Goal: Obtain resource: Download file/media

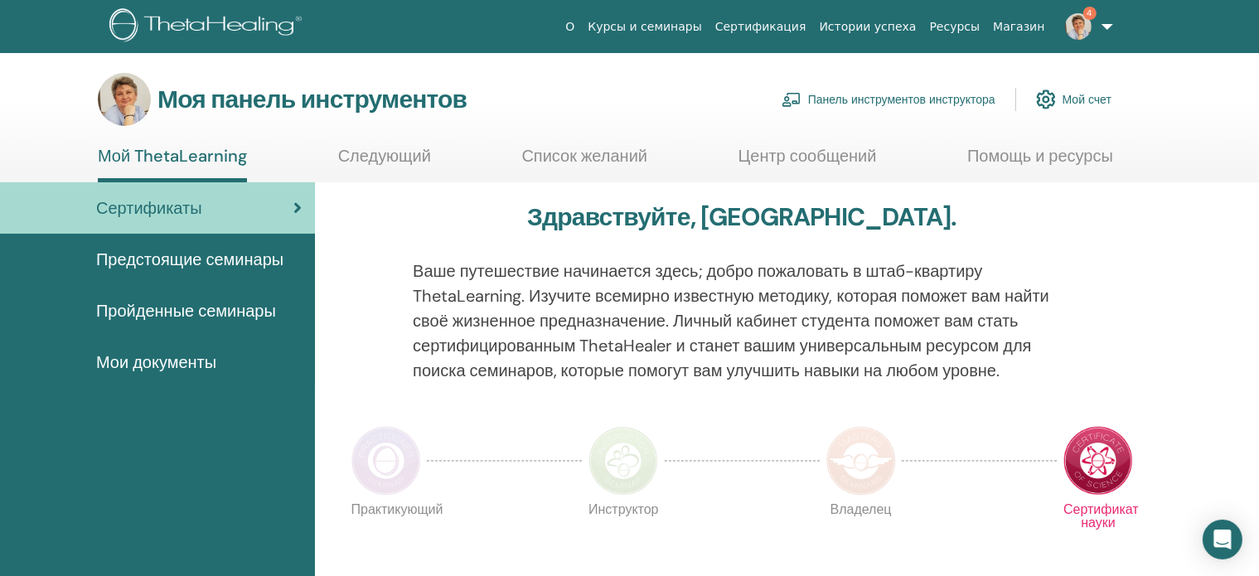
click at [883, 97] on font "Панель инструментов инструктора" at bounding box center [901, 100] width 187 height 15
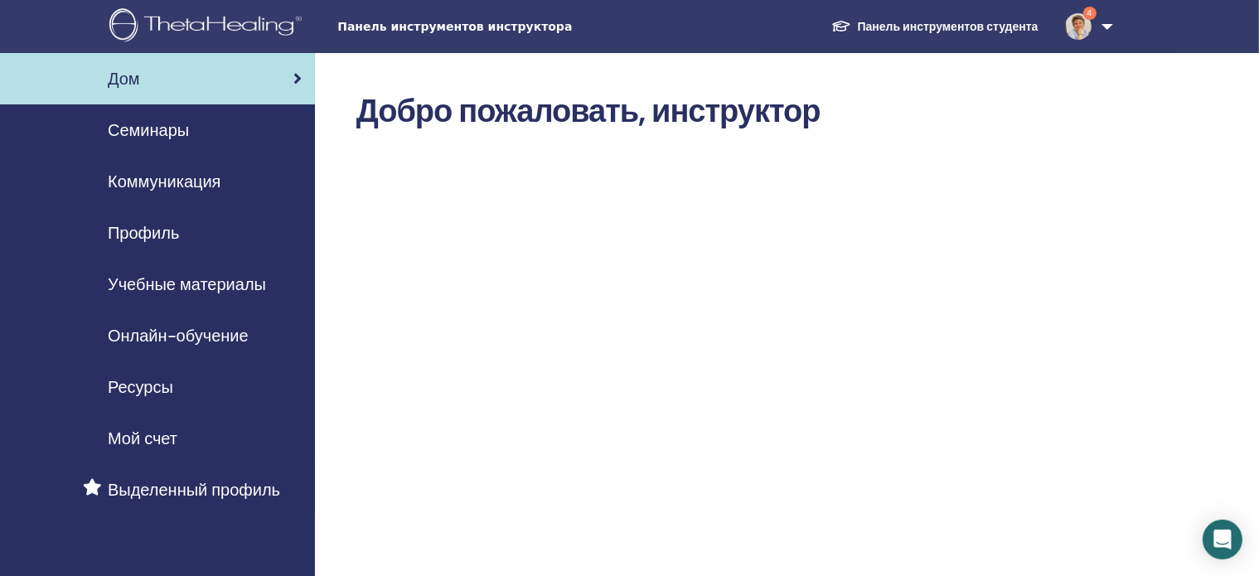
click at [215, 288] on font "Учебные материалы" at bounding box center [187, 284] width 158 height 22
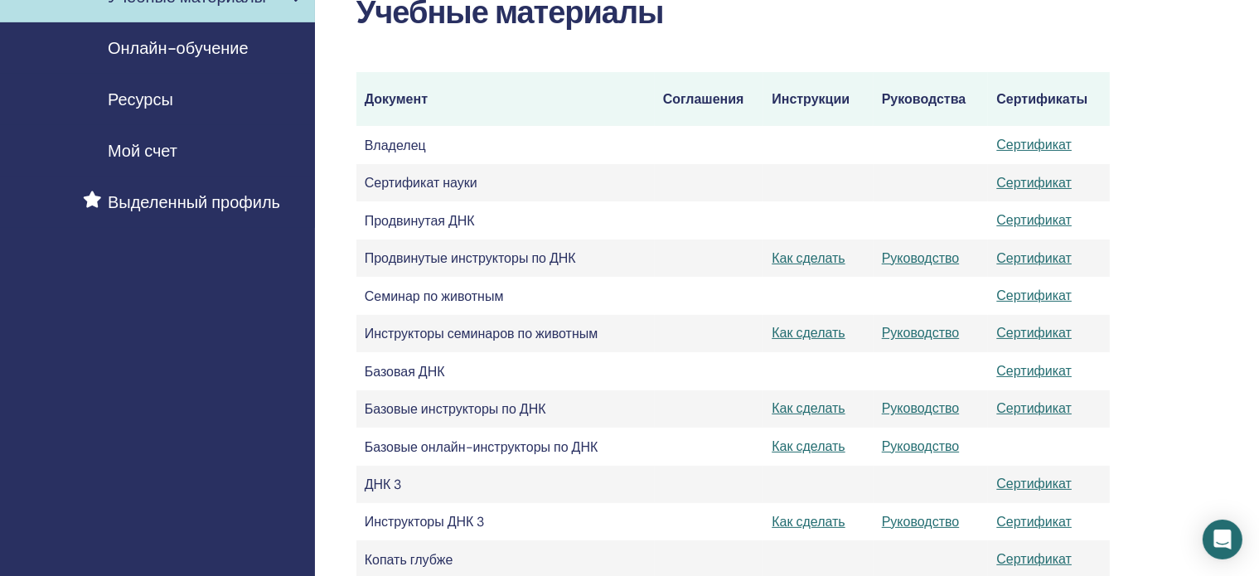
scroll to position [293, 0]
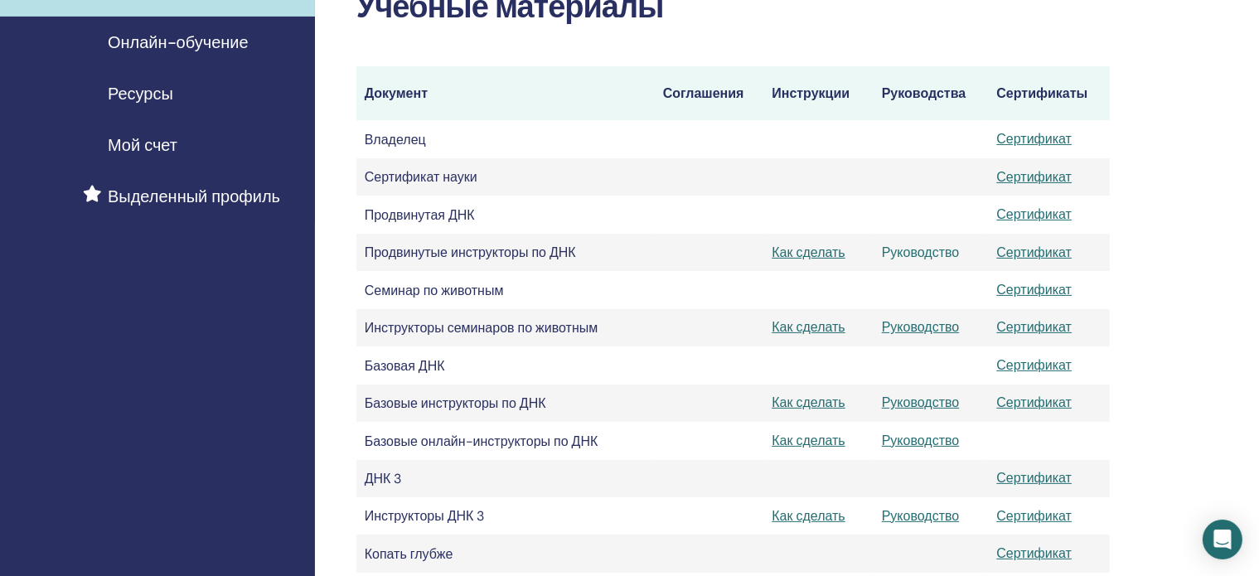
click at [910, 255] on font "Руководство" at bounding box center [921, 252] width 78 height 17
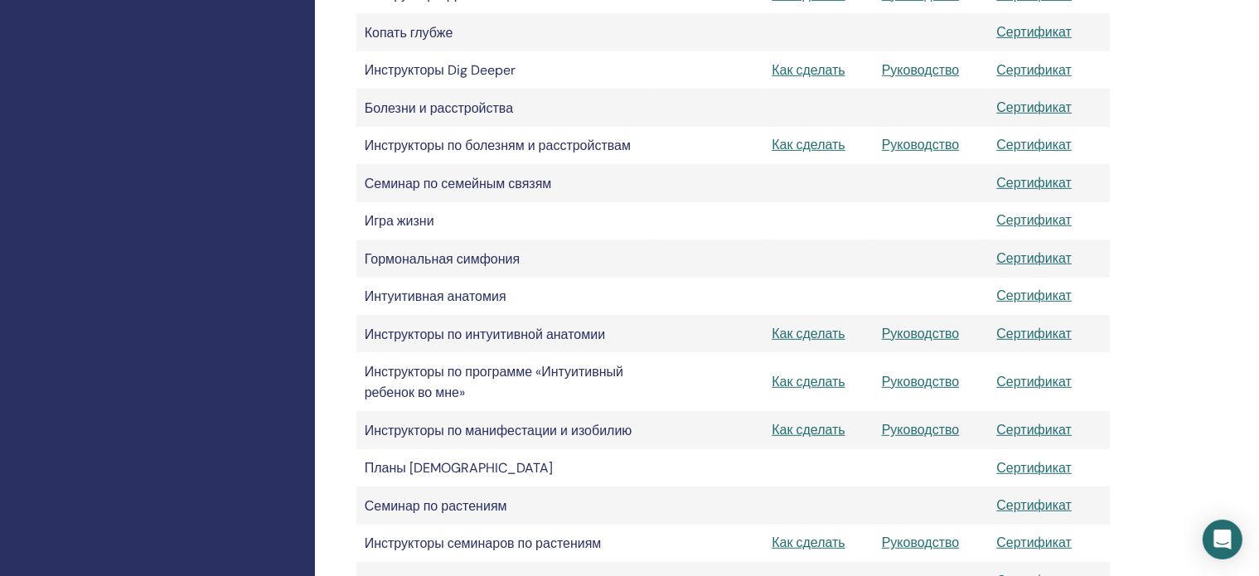
scroll to position [830, 0]
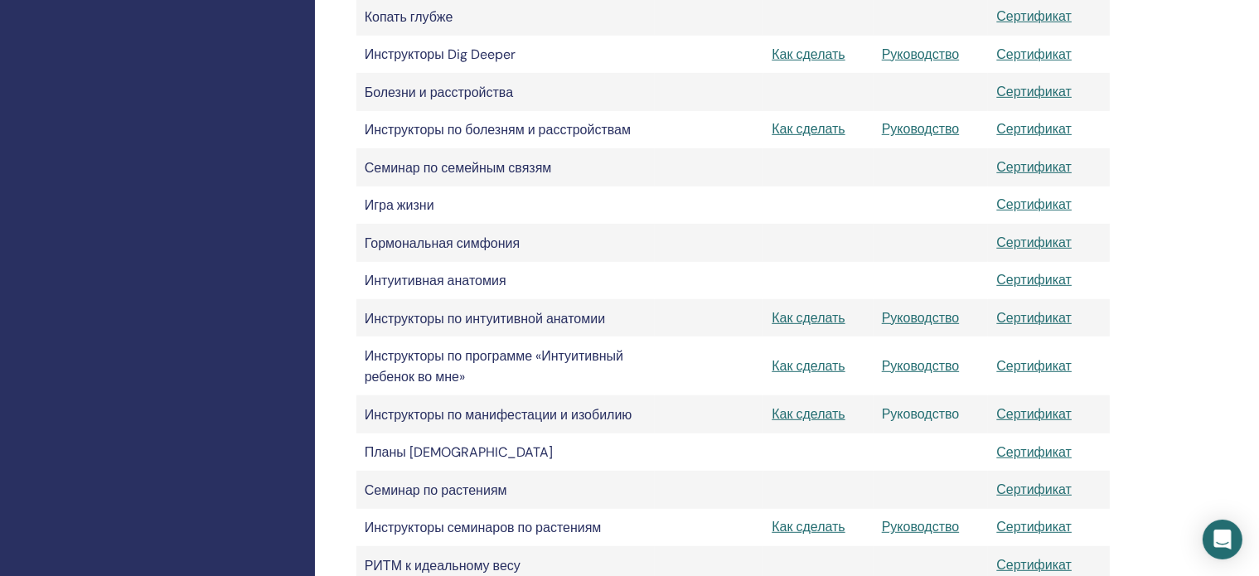
click at [931, 423] on font "Руководство" at bounding box center [921, 413] width 78 height 17
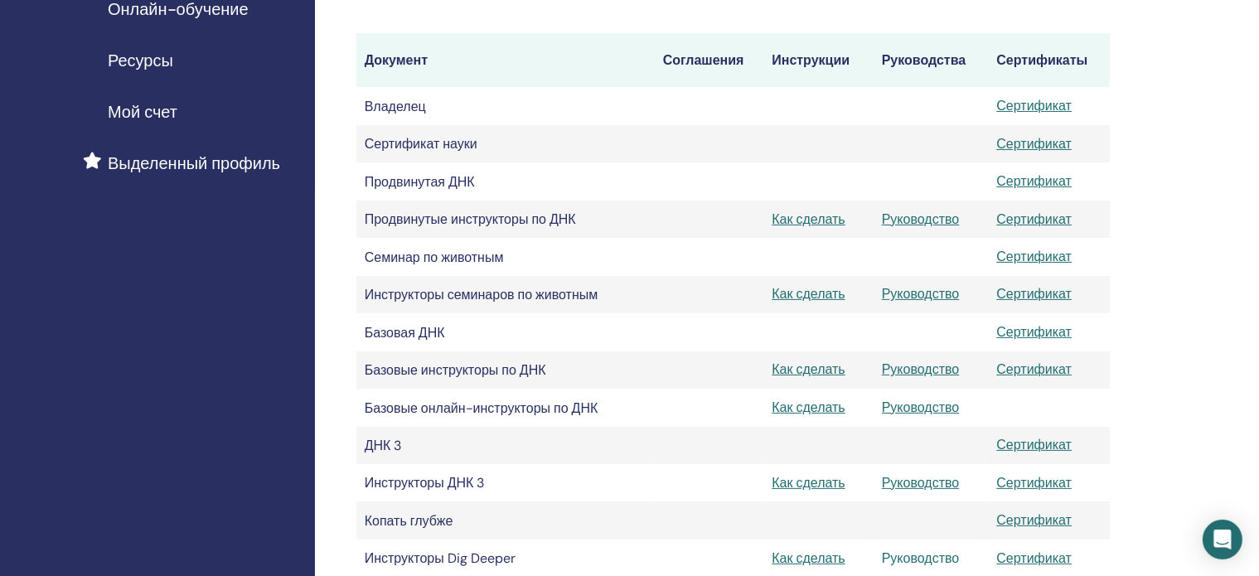
click at [914, 565] on font "Руководство" at bounding box center [921, 557] width 78 height 17
